Goal: Download file/media

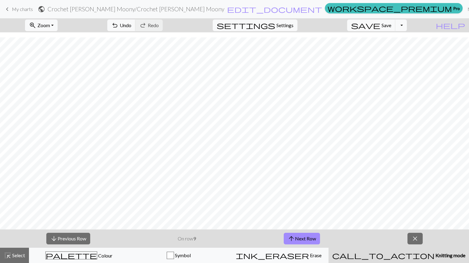
scroll to position [5, 0]
click at [305, 240] on button "arrow_upward Next Row" at bounding box center [302, 239] width 36 height 12
click at [305, 240] on button "arrow_upward Next Row" at bounding box center [303, 239] width 36 height 12
click at [416, 237] on span "close" at bounding box center [415, 238] width 7 height 9
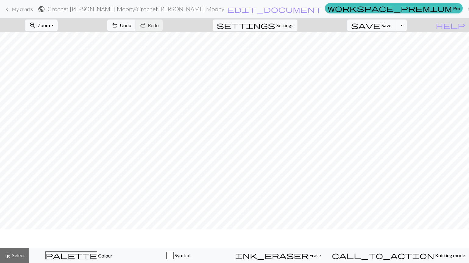
scroll to position [0, 0]
click at [294, 27] on span "Settings" at bounding box center [284, 25] width 17 height 7
select select "square"
select select "flat"
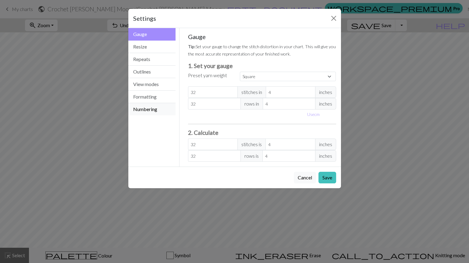
click at [158, 106] on button "Numbering" at bounding box center [152, 109] width 48 height 12
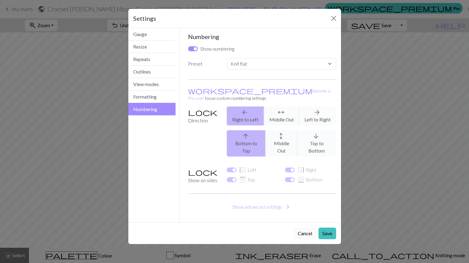
click at [309, 227] on button "Cancel" at bounding box center [305, 233] width 22 height 12
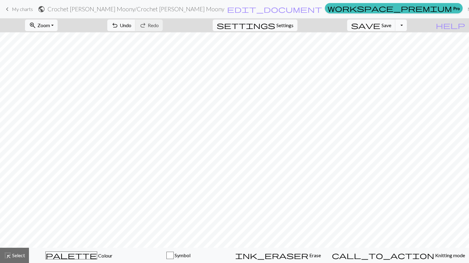
click at [407, 24] on button "Toggle Dropdown" at bounding box center [401, 26] width 12 height 12
click at [393, 52] on button "save_alt Download" at bounding box center [356, 48] width 101 height 10
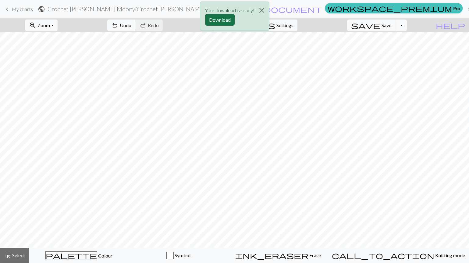
click at [230, 20] on button "Download" at bounding box center [220, 20] width 30 height 12
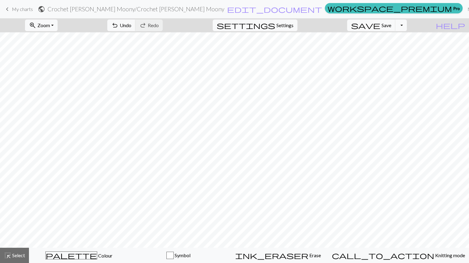
click at [398, 255] on span "call_to_action" at bounding box center [383, 255] width 102 height 9
